Goal: Find specific page/section: Find specific page/section

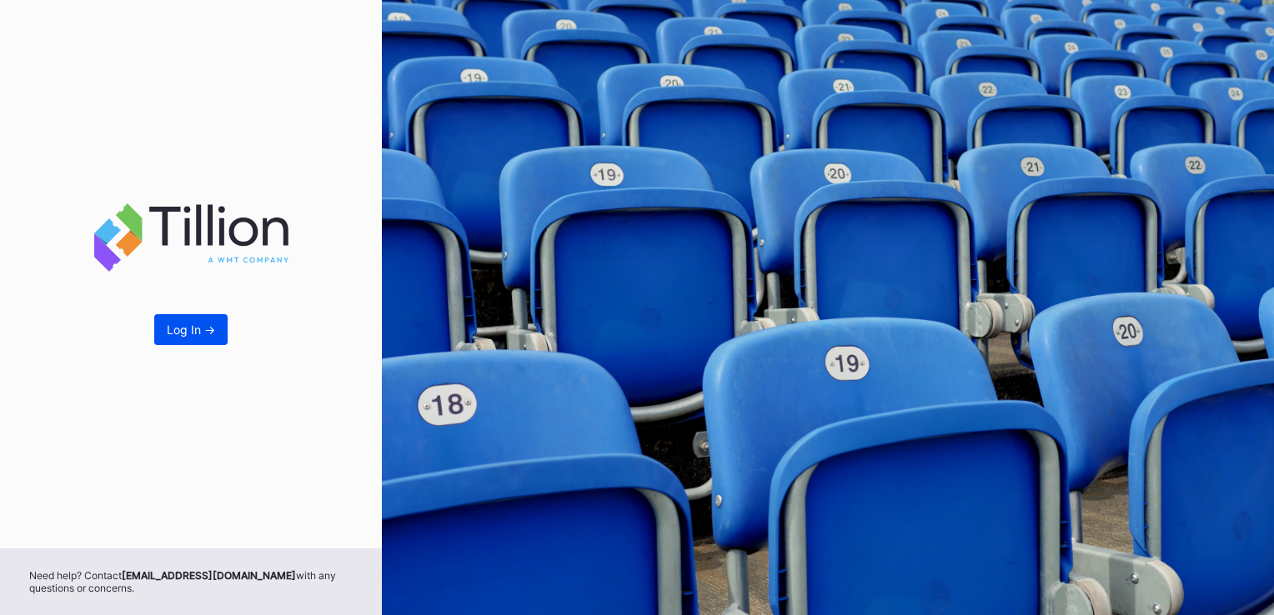
click at [197, 333] on div "Log In ->" at bounding box center [191, 330] width 48 height 14
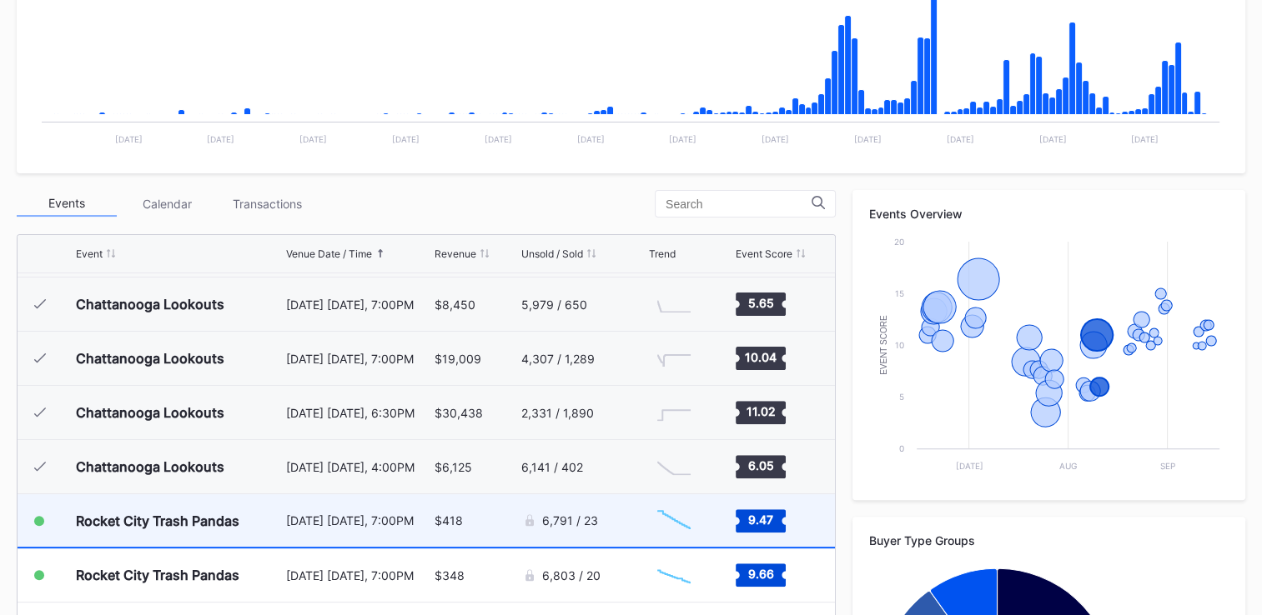
scroll to position [1051, 0]
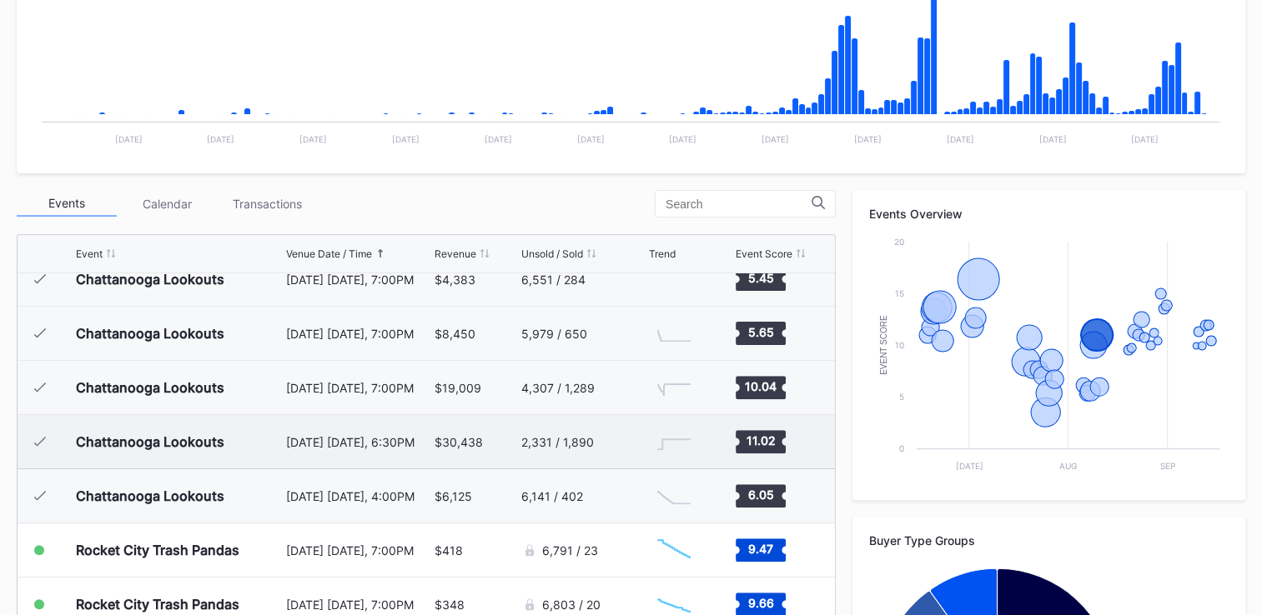
click at [215, 445] on div "Chattanooga Lookouts" at bounding box center [150, 442] width 148 height 17
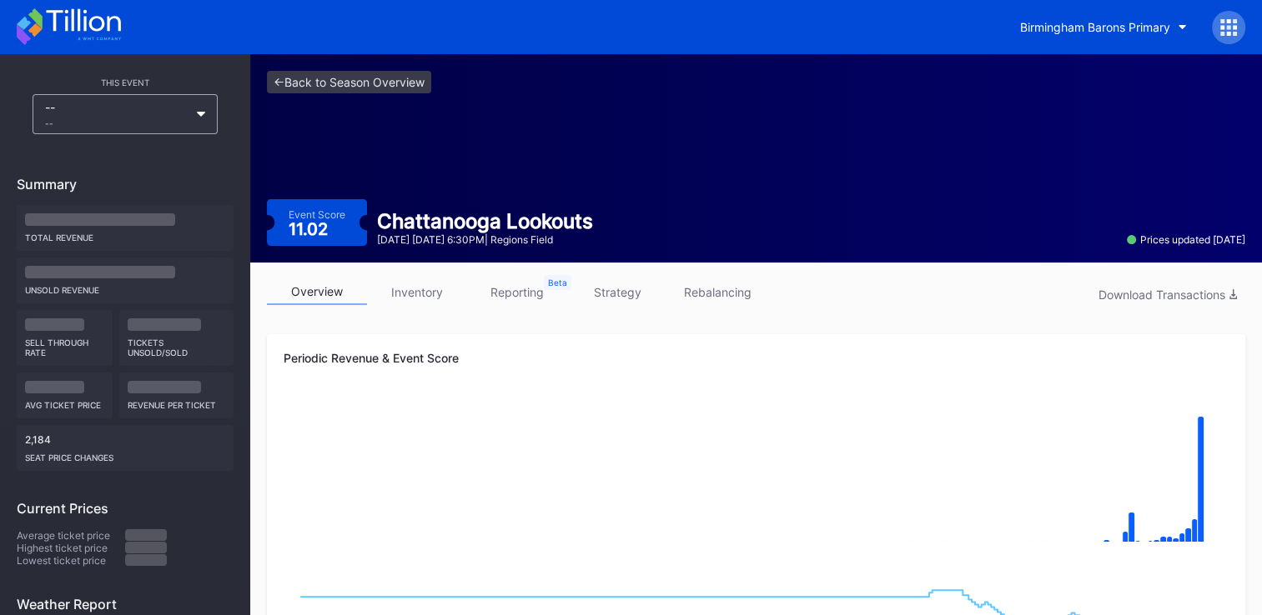
click at [614, 297] on link "strategy" at bounding box center [617, 292] width 100 height 26
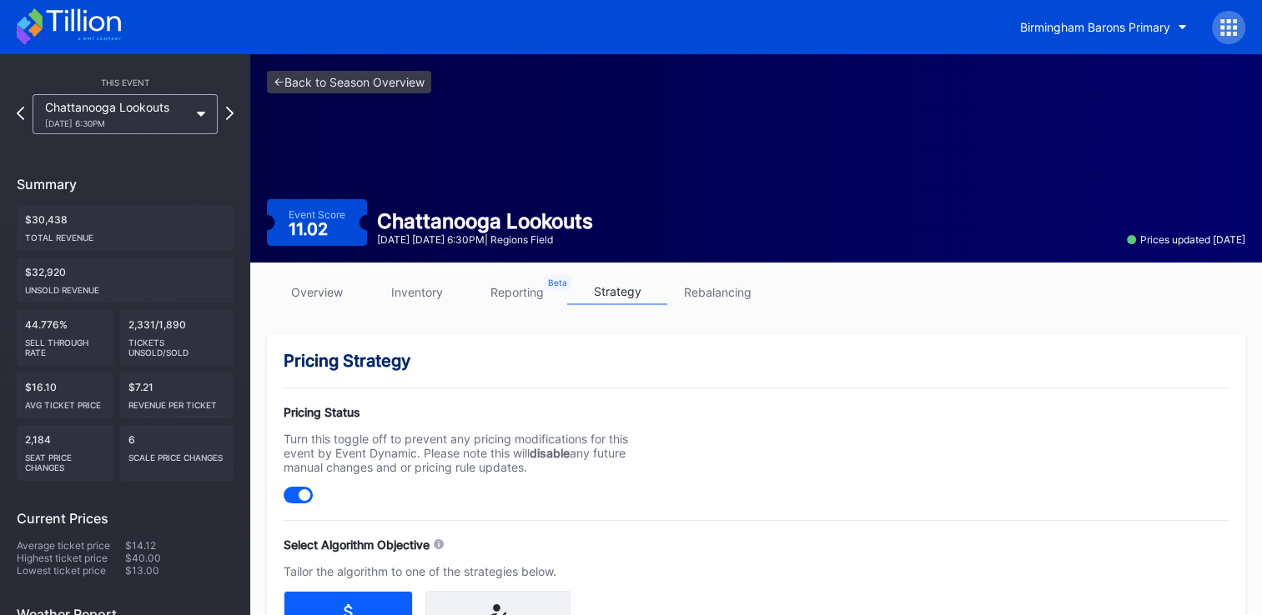
click at [423, 292] on link "inventory" at bounding box center [417, 292] width 100 height 26
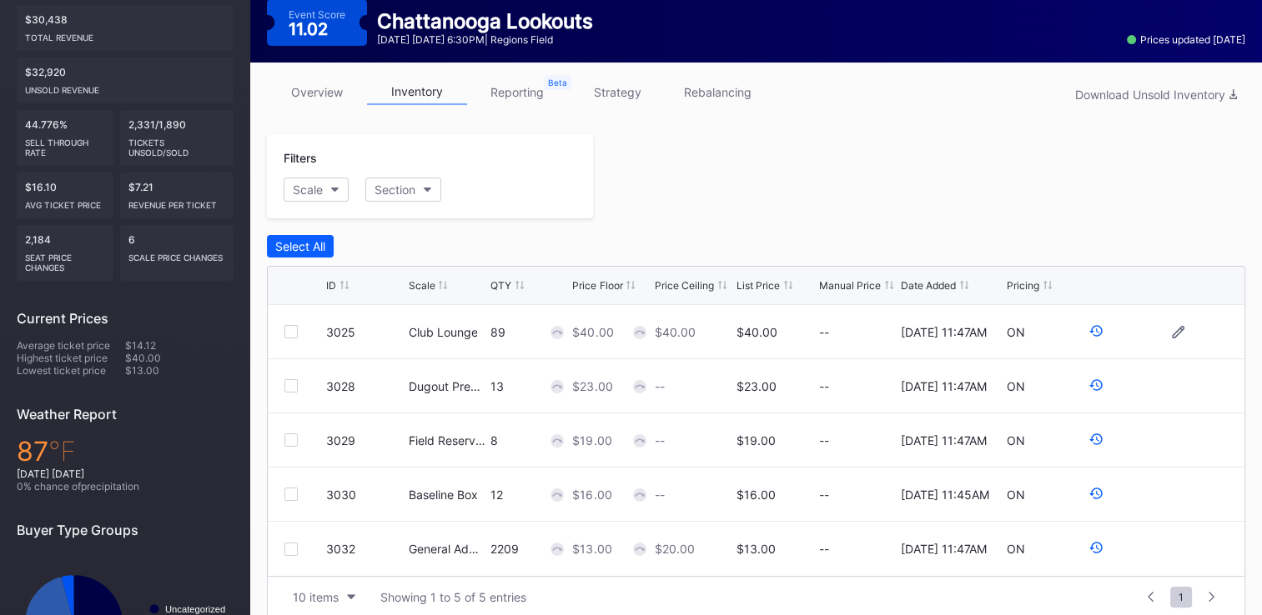
scroll to position [250, 0]
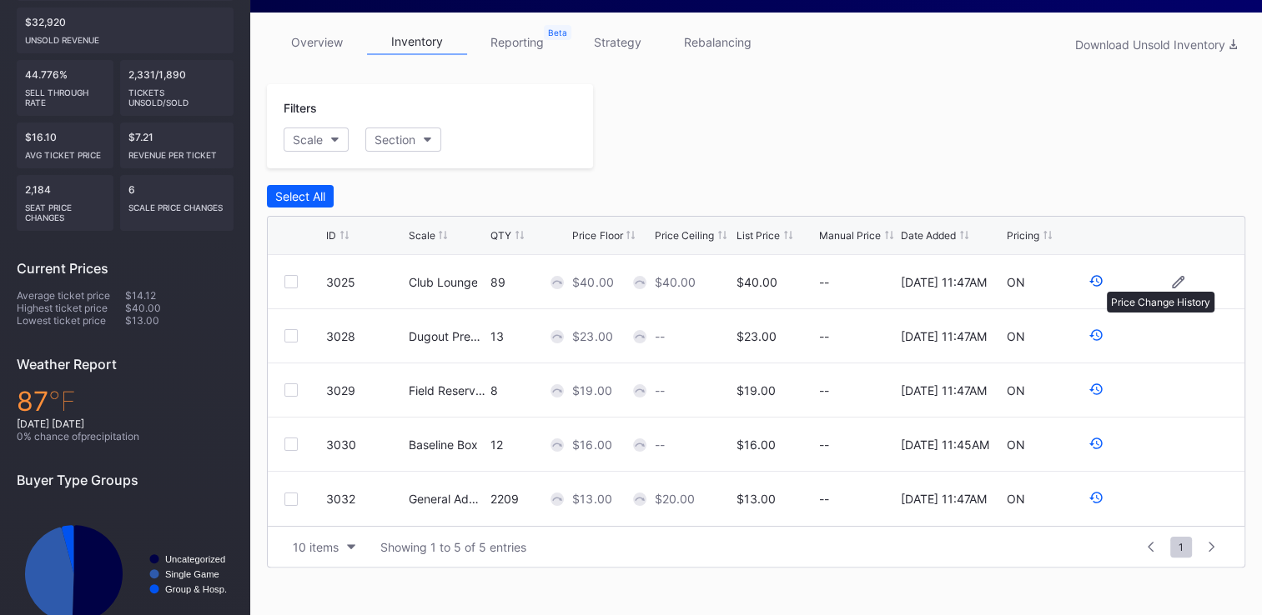
click at [1098, 283] on icon at bounding box center [1095, 281] width 13 height 12
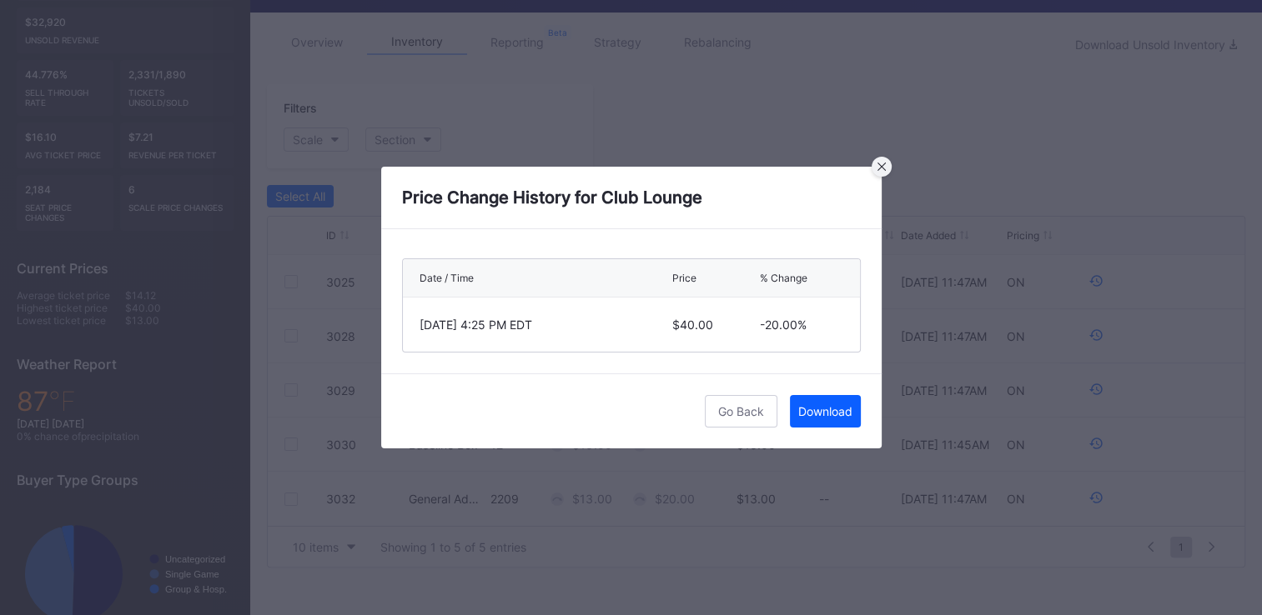
click at [887, 169] on div at bounding box center [881, 167] width 20 height 20
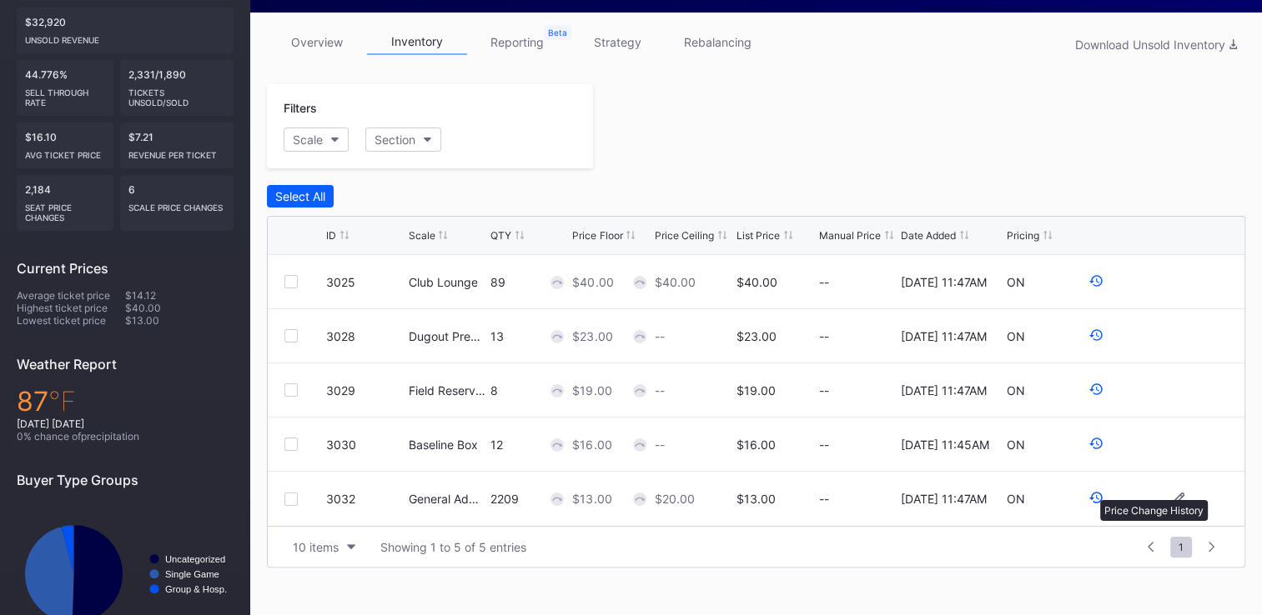
click at [1091, 492] on icon at bounding box center [1095, 497] width 15 height 15
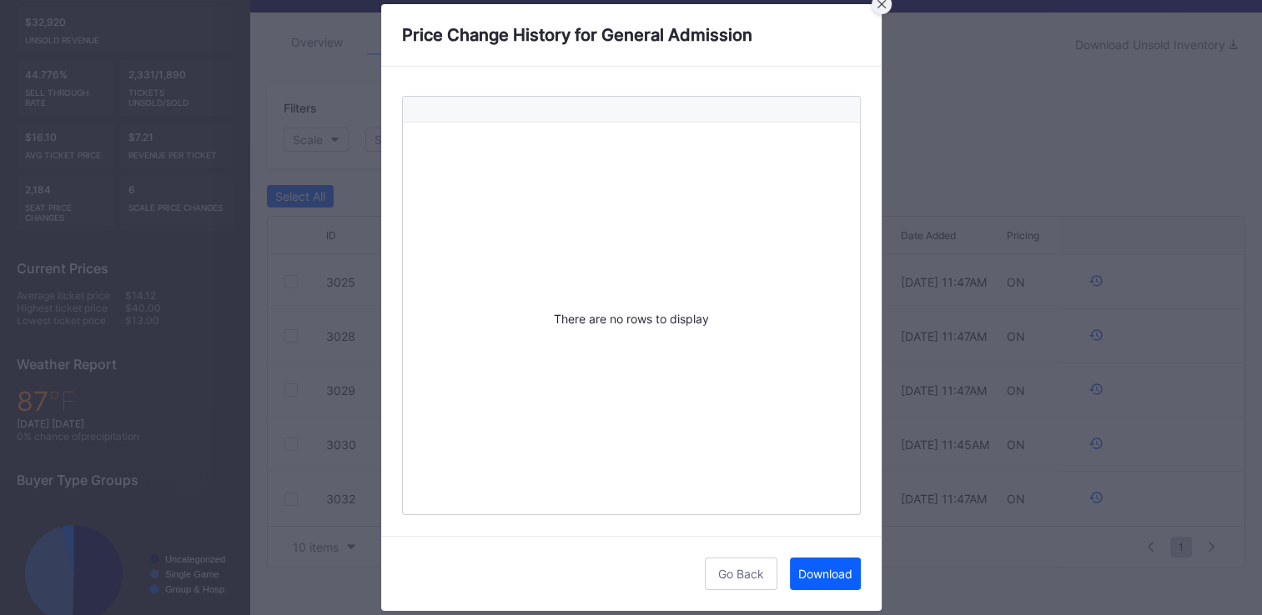
click at [877, 9] on div at bounding box center [881, 4] width 20 height 20
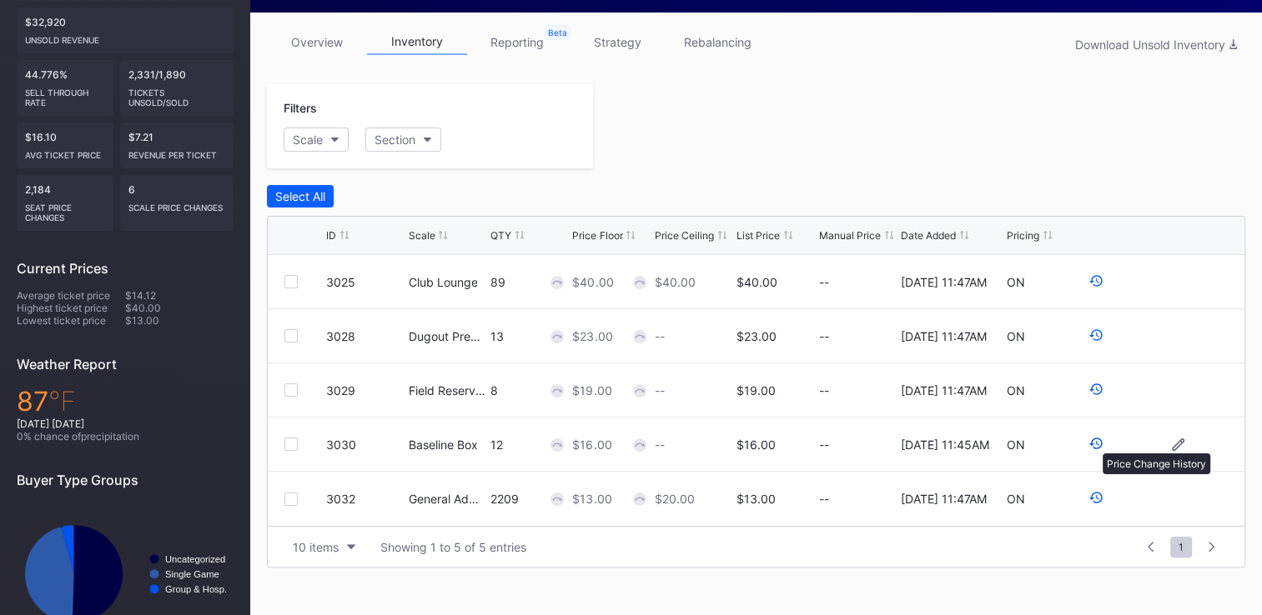
click at [1094, 445] on icon at bounding box center [1095, 443] width 15 height 15
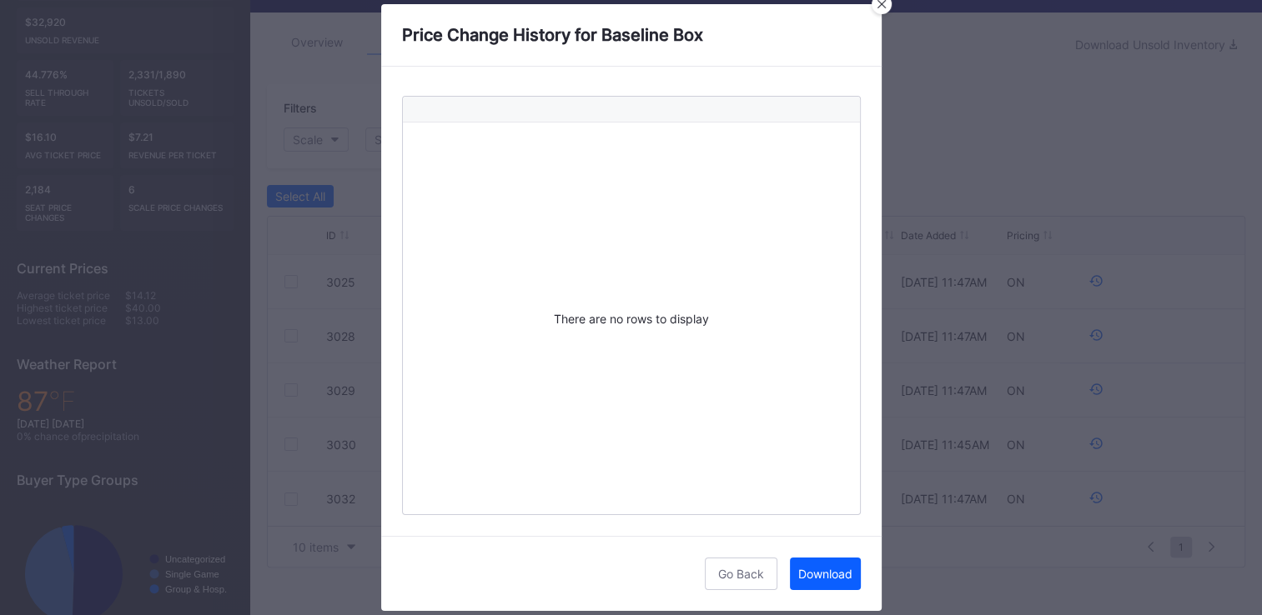
drag, startPoint x: 879, startPoint y: 9, endPoint x: 882, endPoint y: 20, distance: 11.3
click at [879, 12] on div at bounding box center [881, 4] width 20 height 20
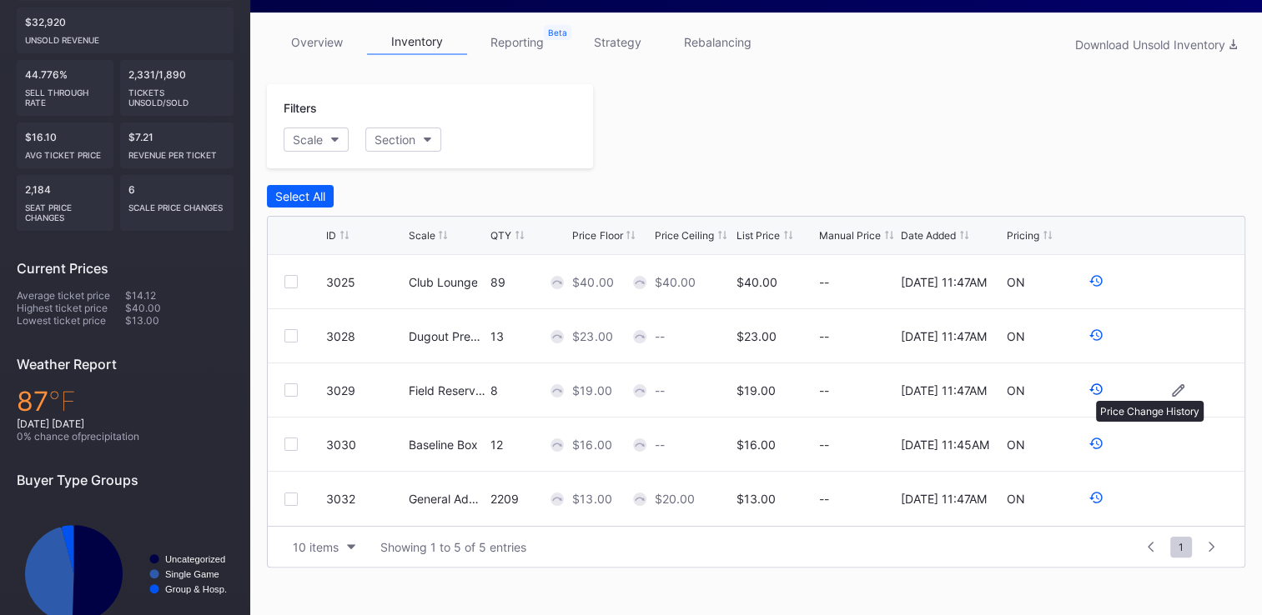
click at [1093, 385] on icon at bounding box center [1095, 389] width 15 height 15
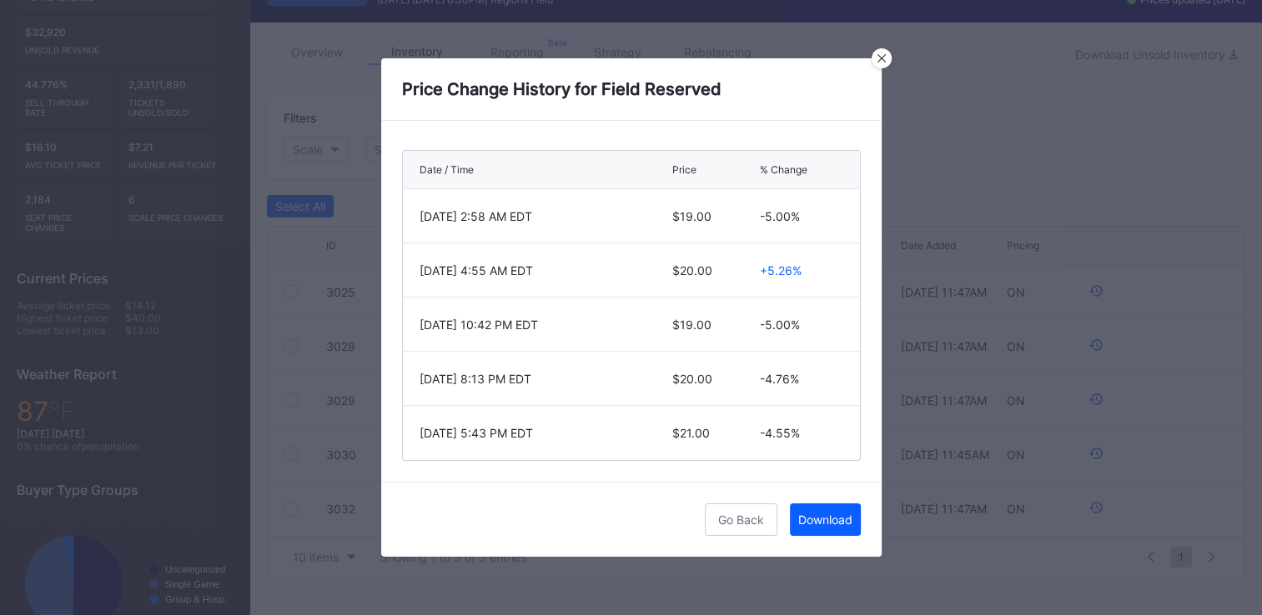
scroll to position [130, 0]
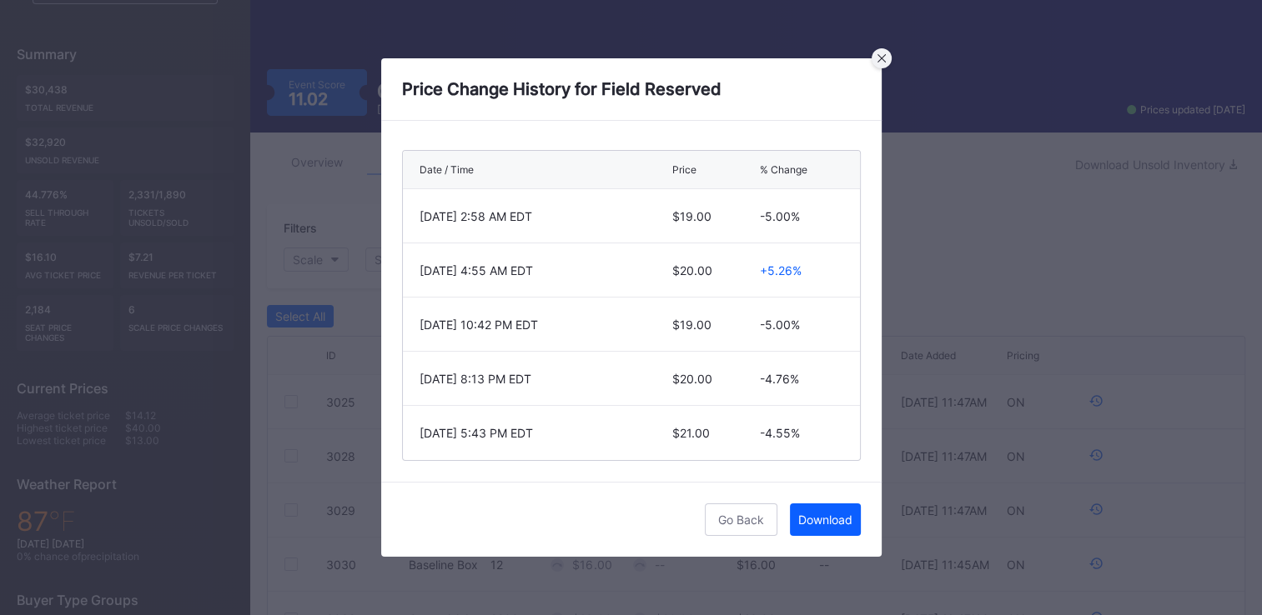
click at [888, 58] on div at bounding box center [881, 58] width 20 height 20
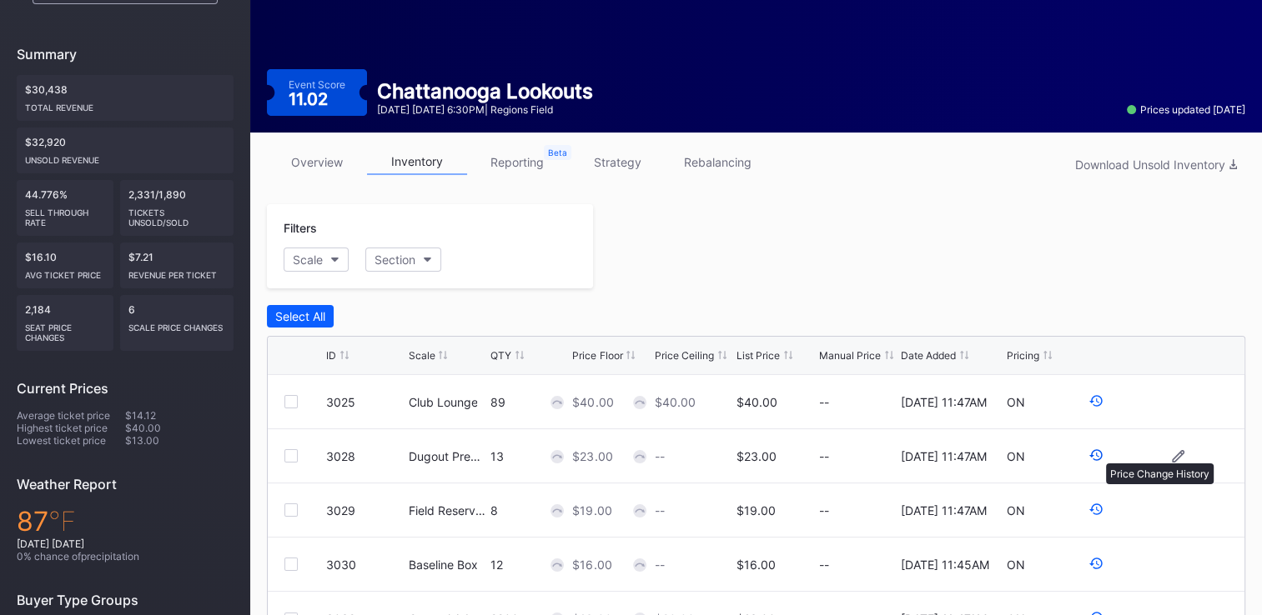
click at [1096, 455] on icon at bounding box center [1095, 455] width 15 height 15
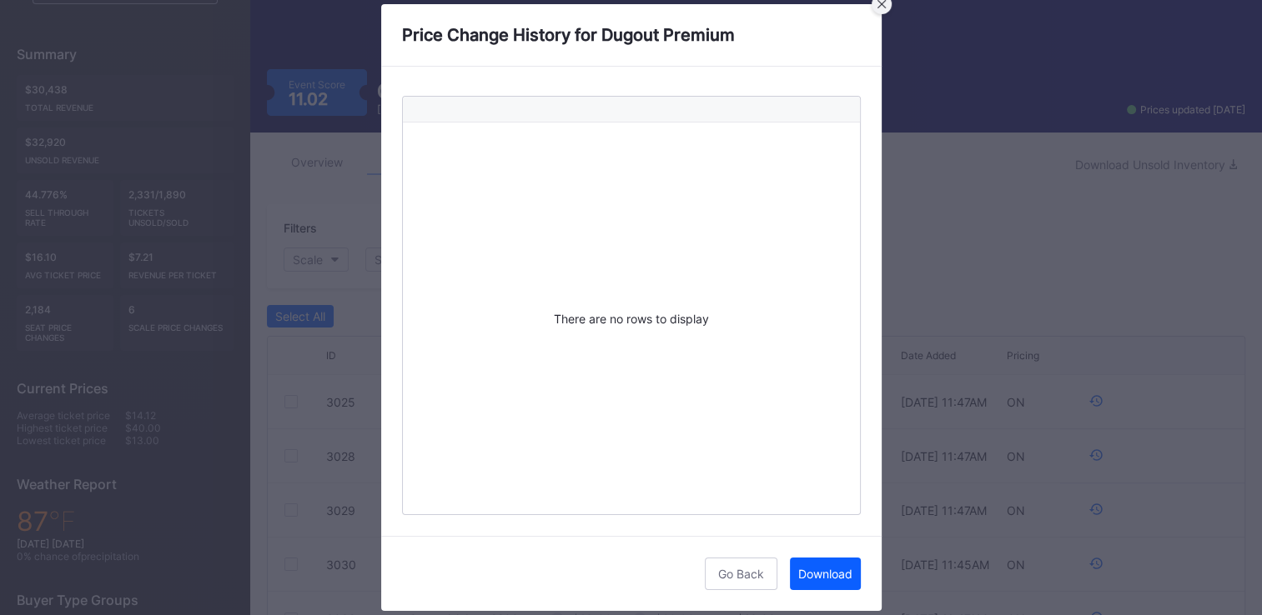
click at [885, 9] on div at bounding box center [881, 4] width 20 height 20
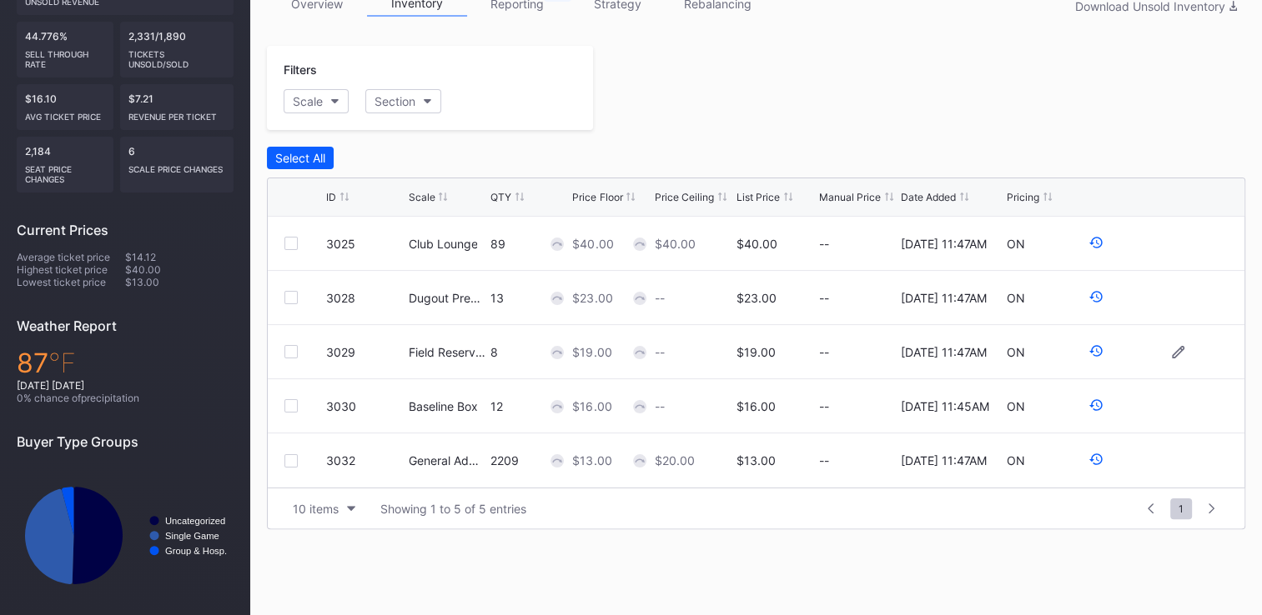
scroll to position [297, 0]
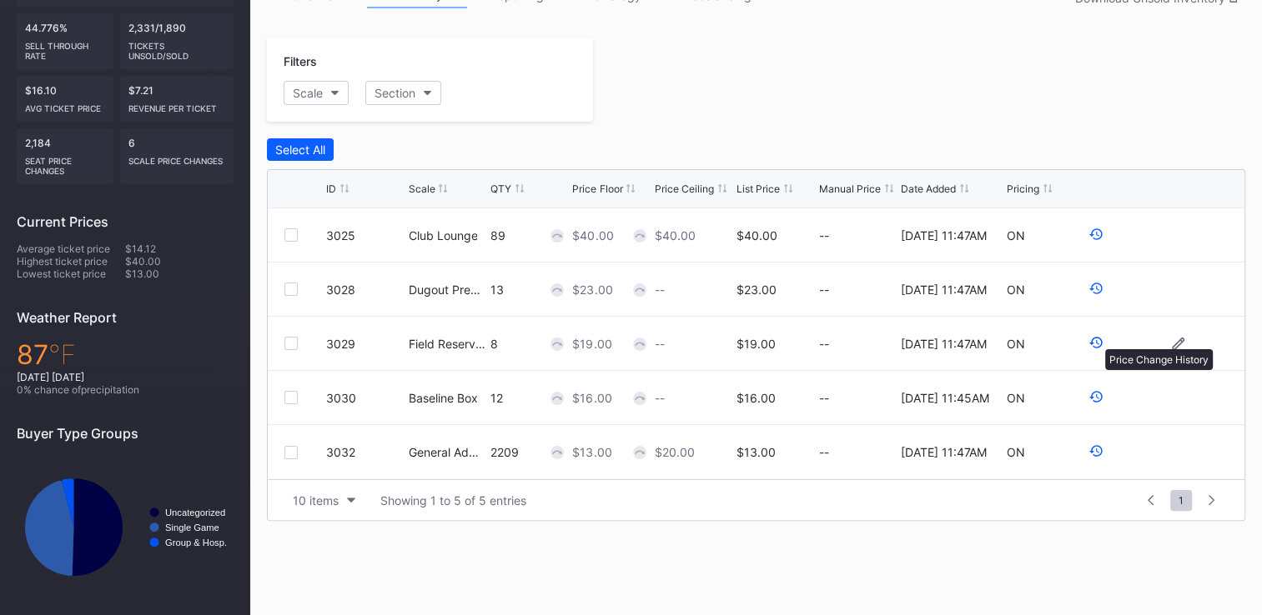
click at [1096, 340] on icon at bounding box center [1095, 343] width 13 height 12
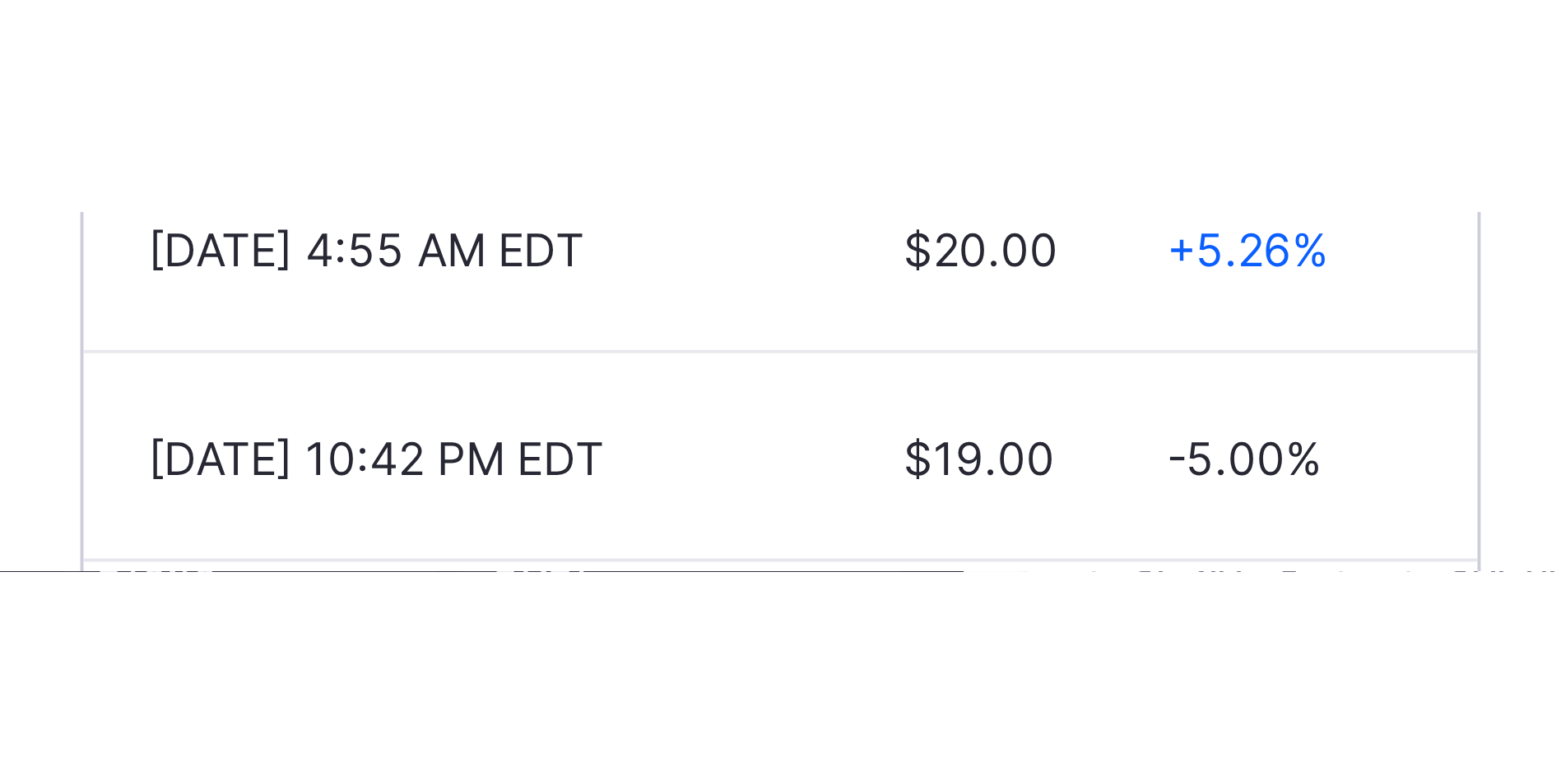
scroll to position [116, 0]
